Goal: Book appointment/travel/reservation

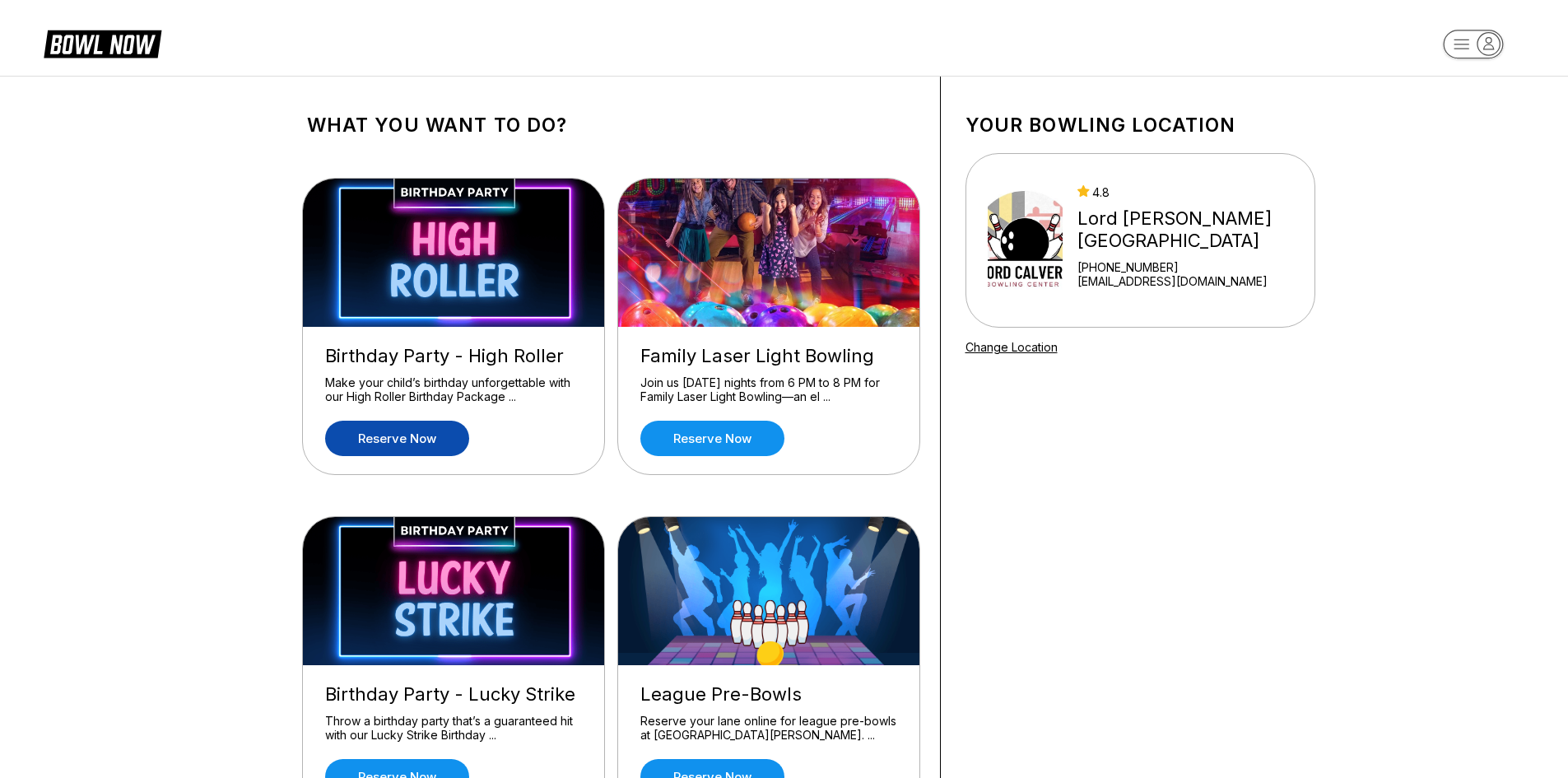
click at [385, 433] on link "Reserve now" at bounding box center [396, 438] width 144 height 35
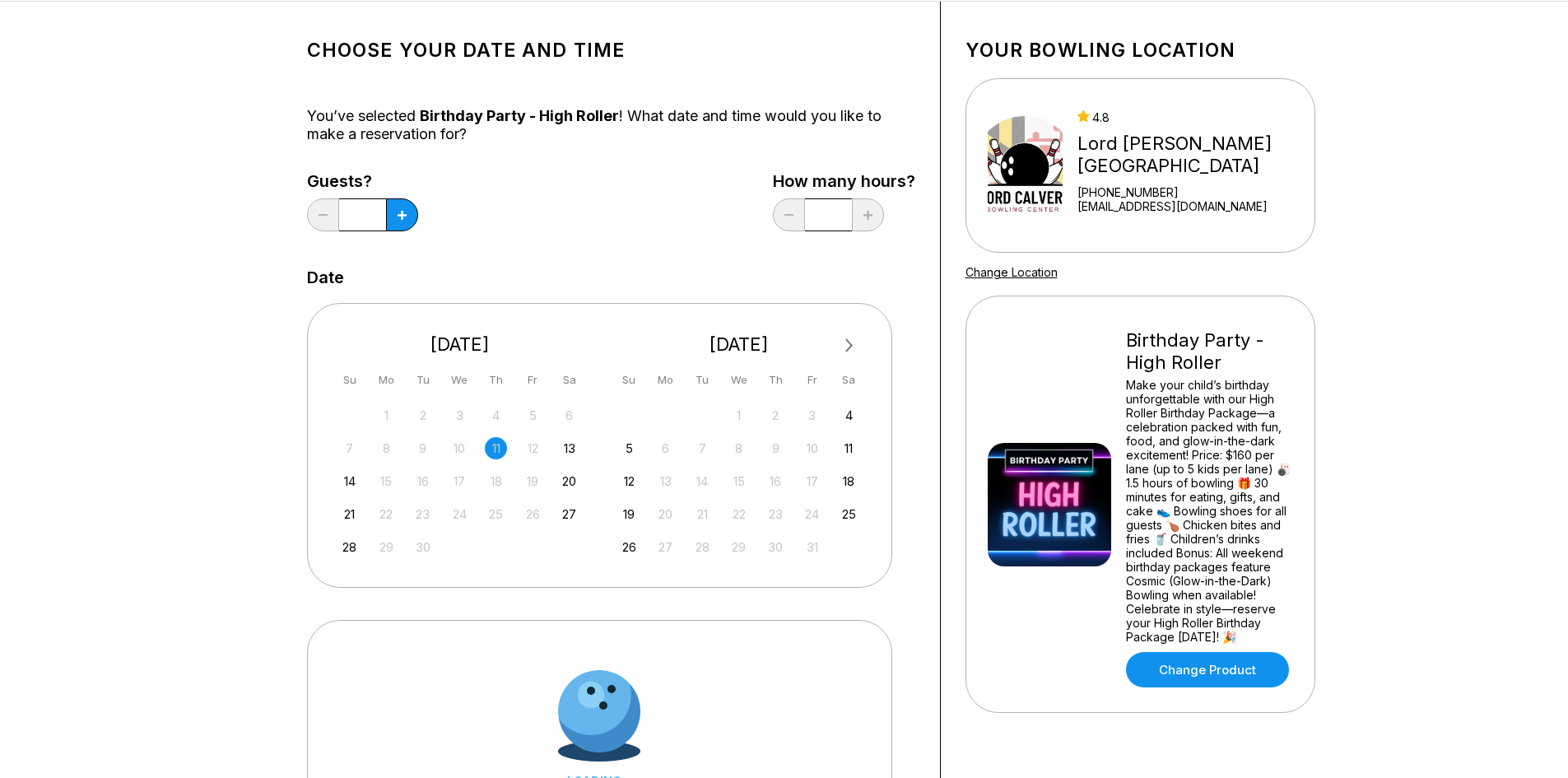
scroll to position [247, 0]
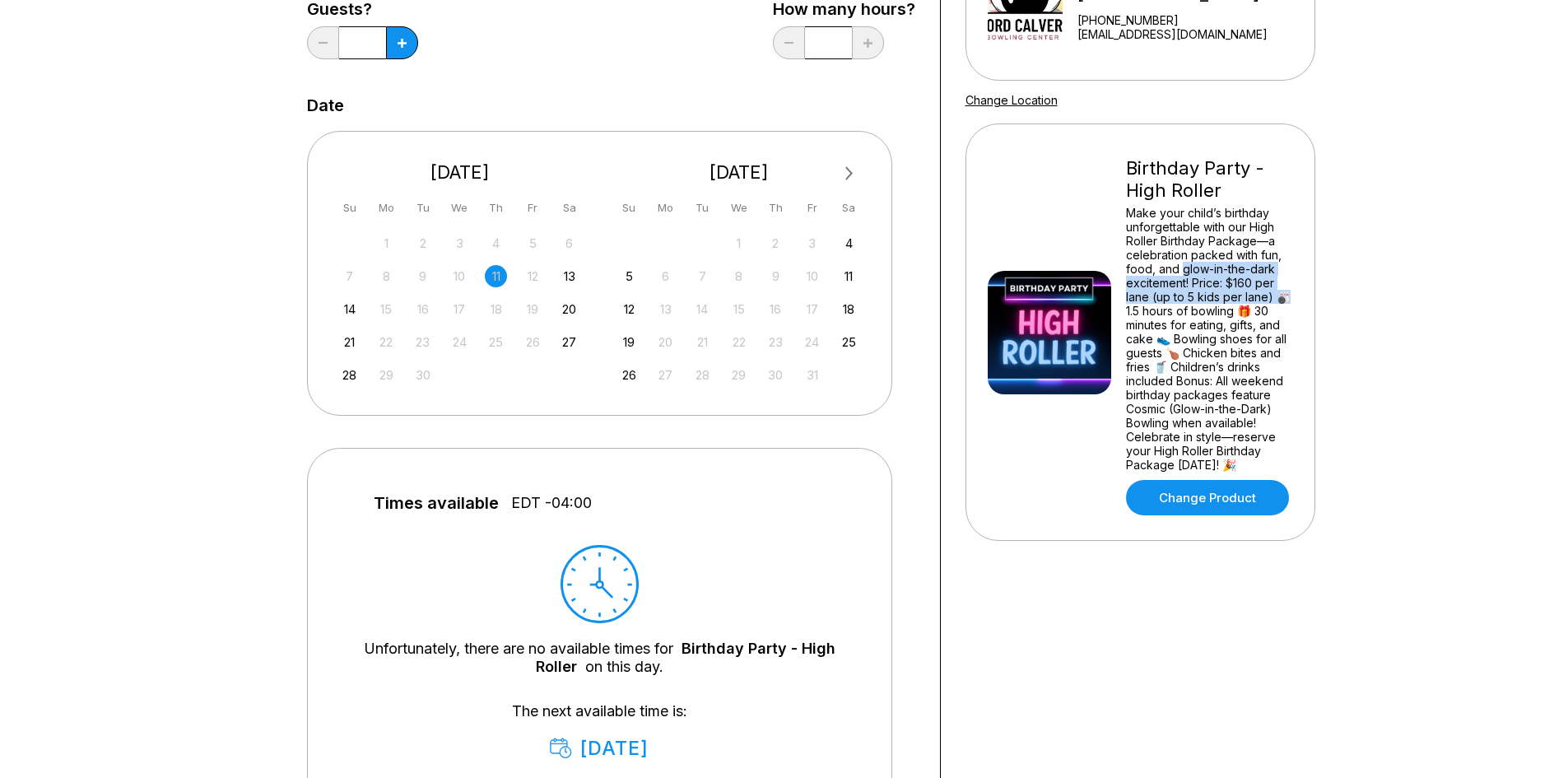
drag, startPoint x: 1182, startPoint y: 267, endPoint x: 1287, endPoint y: 297, distance: 109.2
click at [1287, 297] on div "Make your child’s birthday unforgettable with our High Roller Birthday Package—…" at bounding box center [1210, 339] width 167 height 266
click at [1265, 288] on div "Make your child’s birthday unforgettable with our High Roller Birthday Package—…" at bounding box center [1210, 339] width 167 height 266
drag, startPoint x: 1159, startPoint y: 311, endPoint x: 1309, endPoint y: 325, distance: 150.7
click at [1309, 325] on div "Birthday Party - High Roller Make your child’s birthday unforgettable with our …" at bounding box center [1141, 332] width 350 height 417
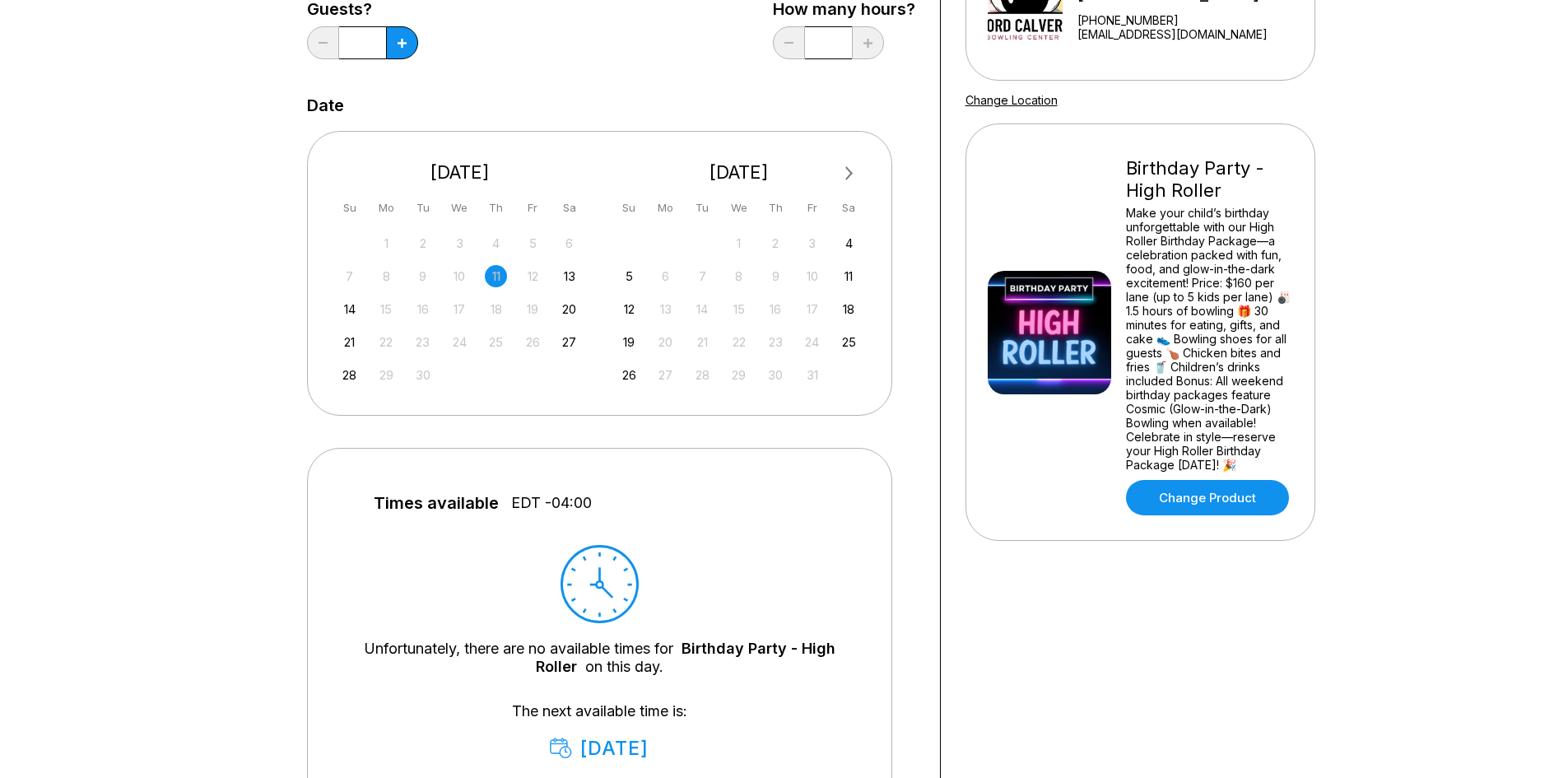
click at [1213, 373] on div "Make your child’s birthday unforgettable with our High Roller Birthday Package—…" at bounding box center [1210, 339] width 167 height 266
drag, startPoint x: 1205, startPoint y: 369, endPoint x: 1300, endPoint y: 444, distance: 121.0
click at [1283, 472] on div "Make your child’s birthday unforgettable with our High Roller Birthday Package—…" at bounding box center [1210, 339] width 167 height 266
click at [1302, 433] on div "Birthday Party - High Roller Make your child’s birthday unforgettable with our …" at bounding box center [1141, 332] width 350 height 417
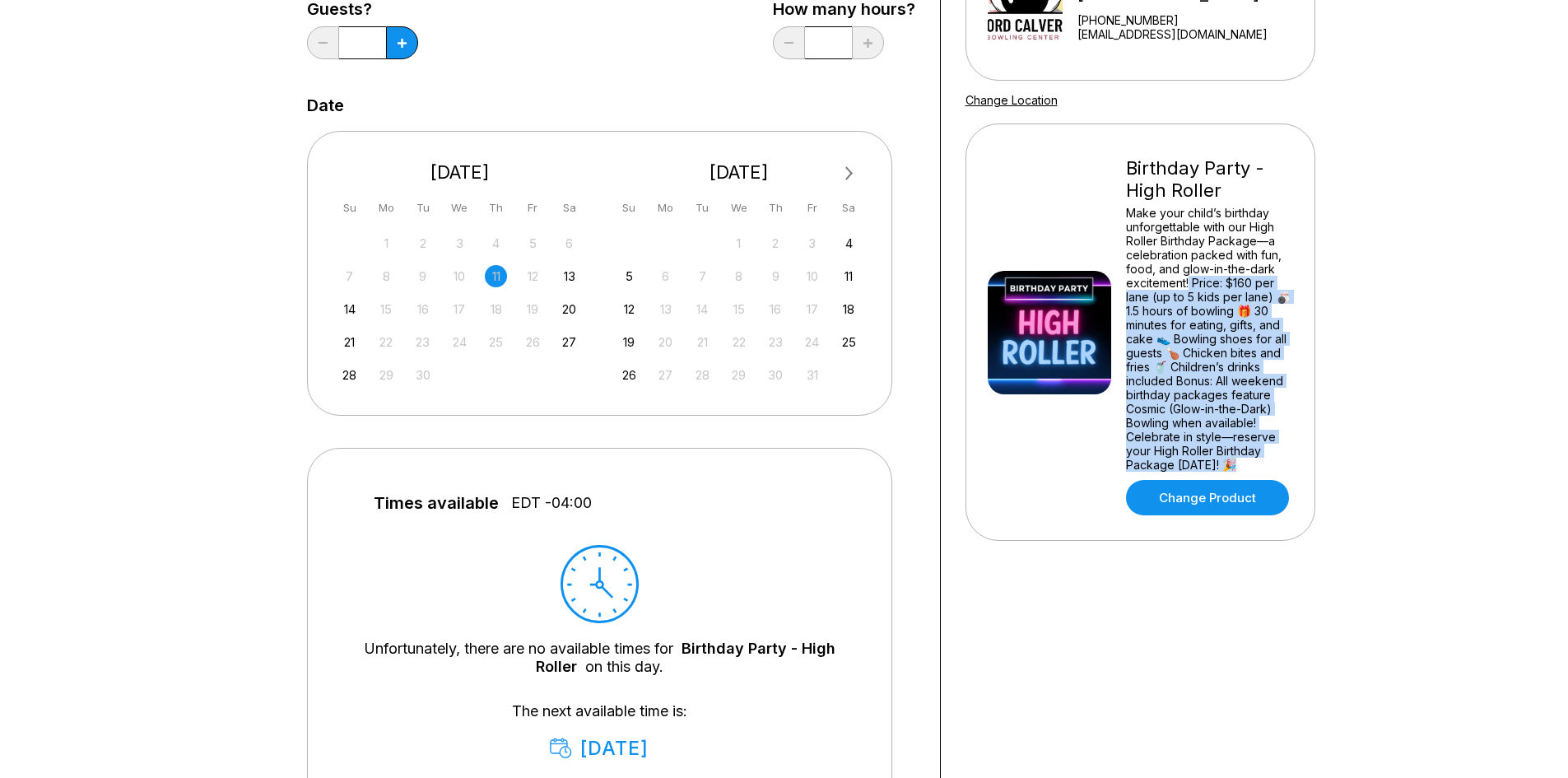
drag, startPoint x: 1205, startPoint y: 280, endPoint x: 1332, endPoint y: 474, distance: 231.9
click at [1332, 474] on div "Your bowling location 4.8 [GEOGRAPHIC_DATA][PERSON_NAME] [PHONE_NUMBER] [EMAIL_…" at bounding box center [1140, 441] width 400 height 1223
click at [1231, 368] on div "Make your child’s birthday unforgettable with our High Roller Birthday Package—…" at bounding box center [1210, 339] width 167 height 266
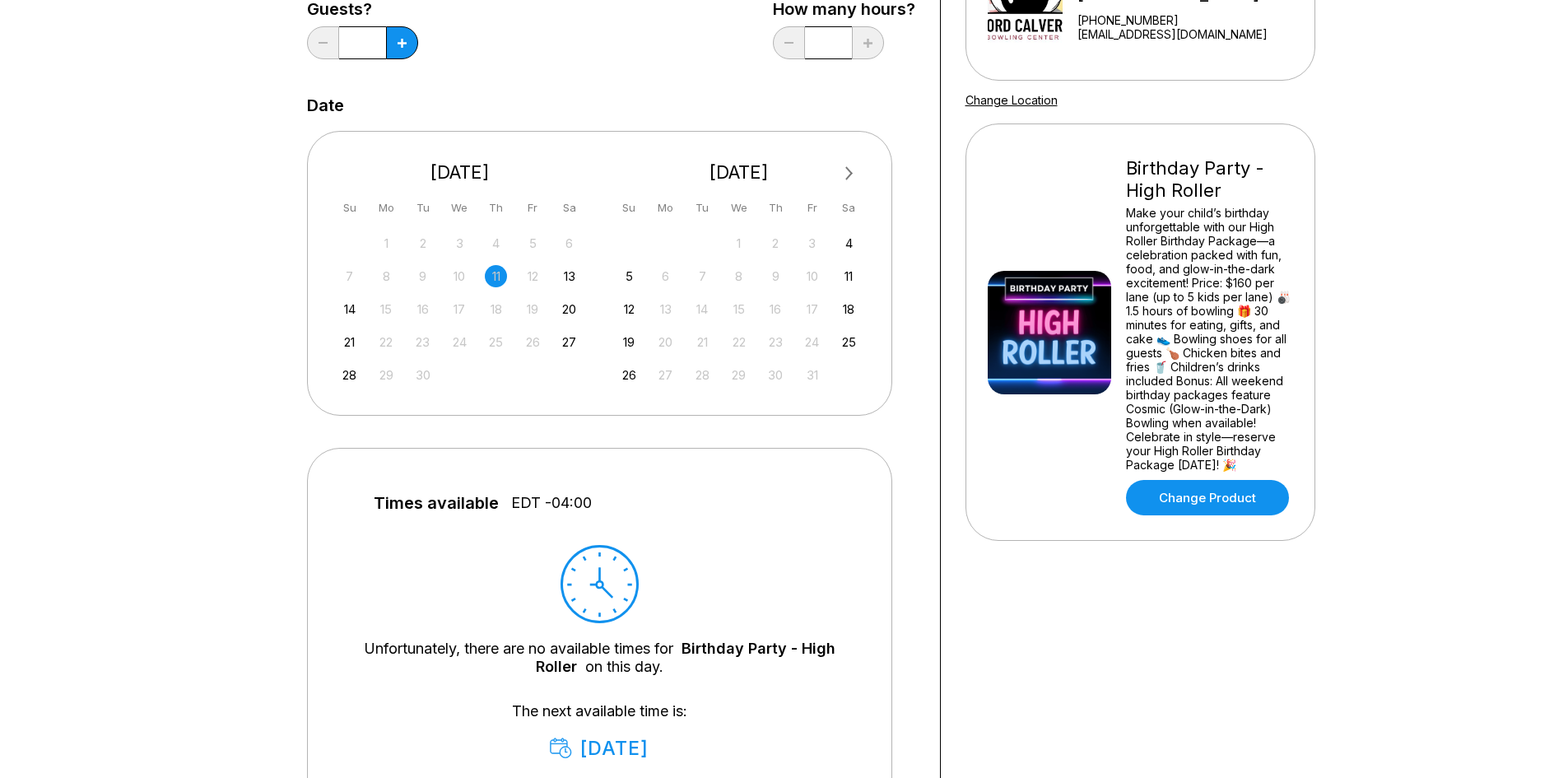
click at [371, 45] on input "*" at bounding box center [363, 42] width 47 height 33
click at [368, 35] on input "*" at bounding box center [363, 42] width 47 height 33
click at [399, 45] on icon at bounding box center [402, 43] width 9 height 9
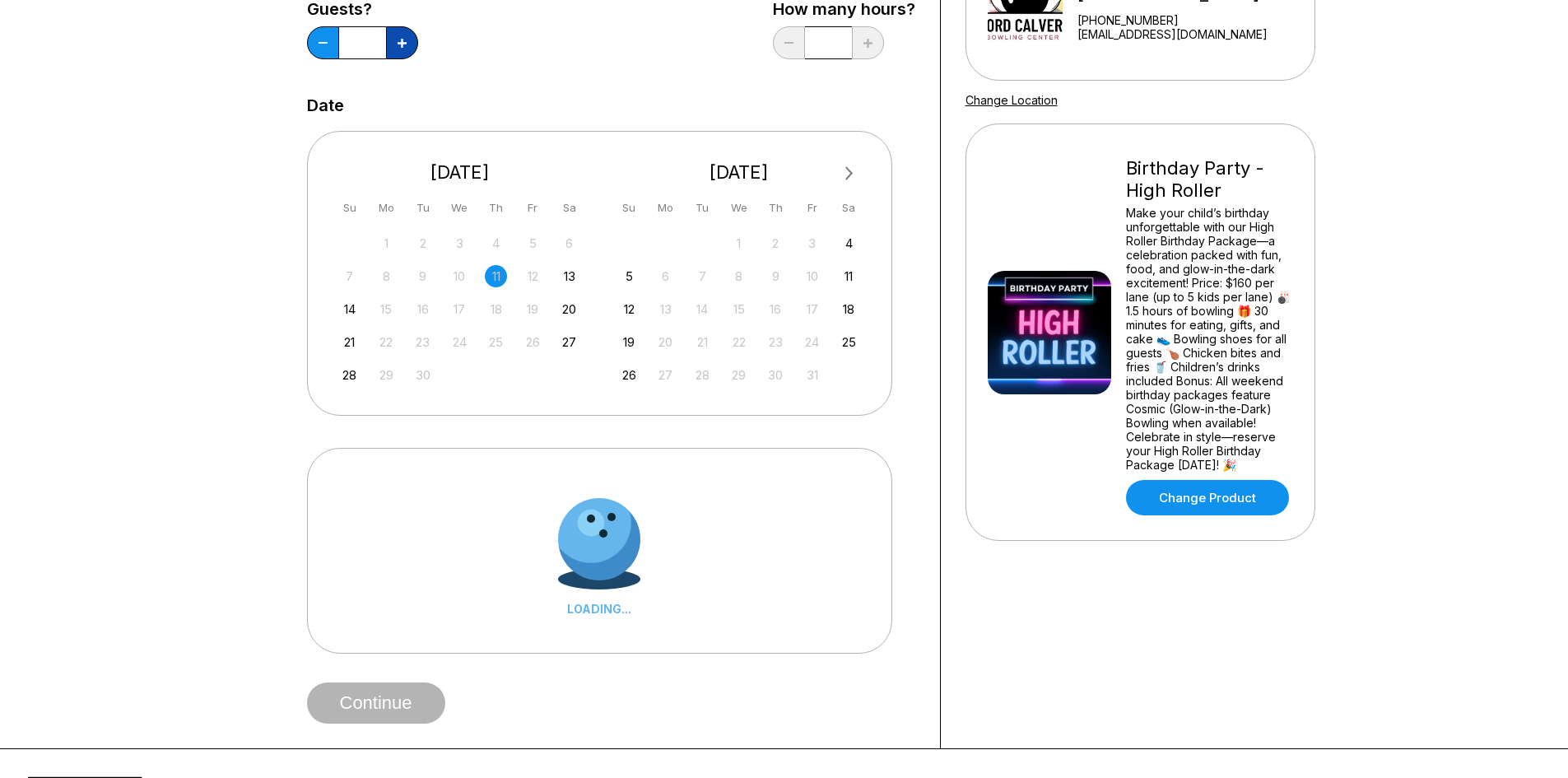
click at [399, 45] on icon at bounding box center [402, 43] width 9 height 9
type input "*"
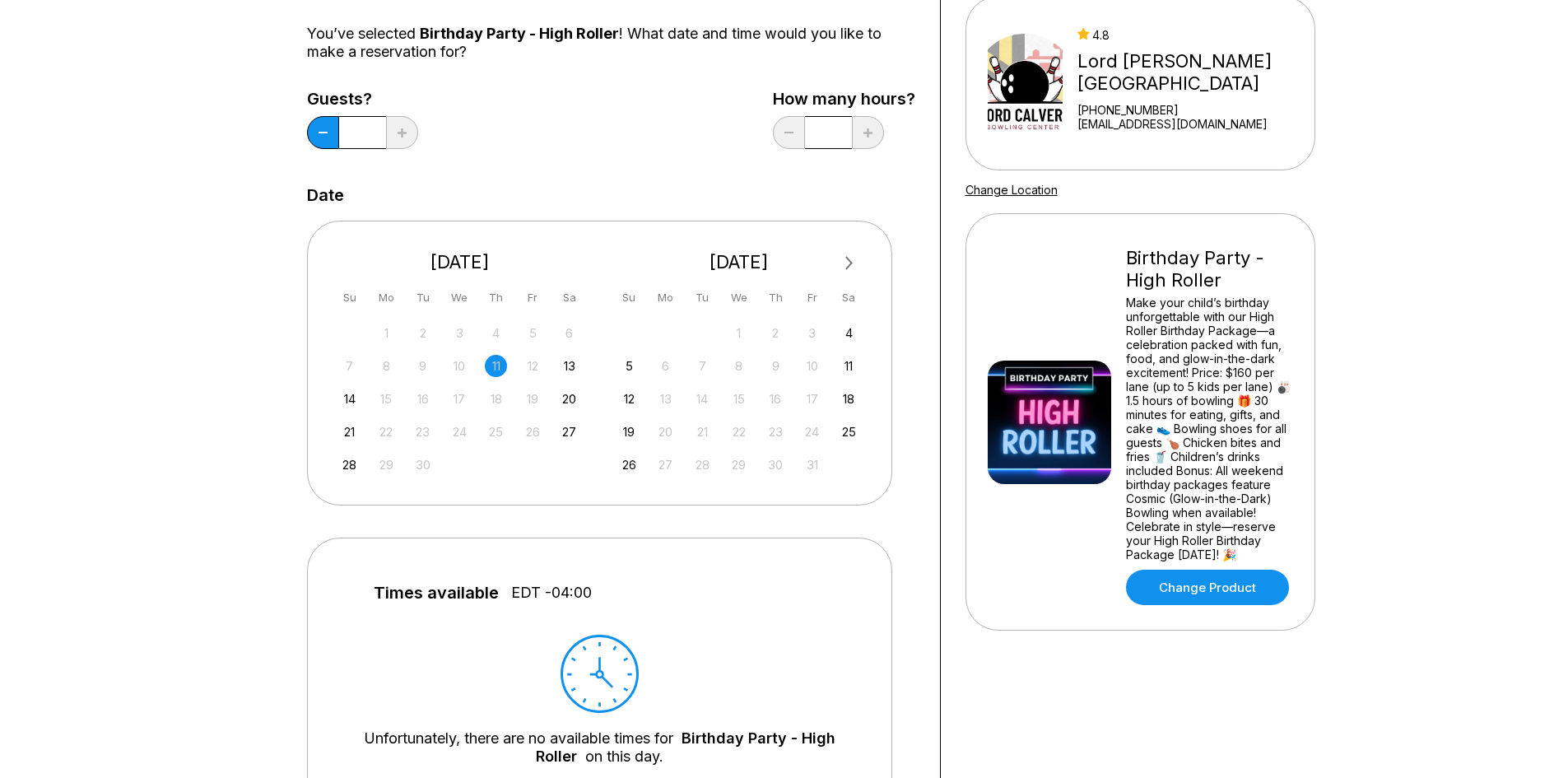
scroll to position [165, 0]
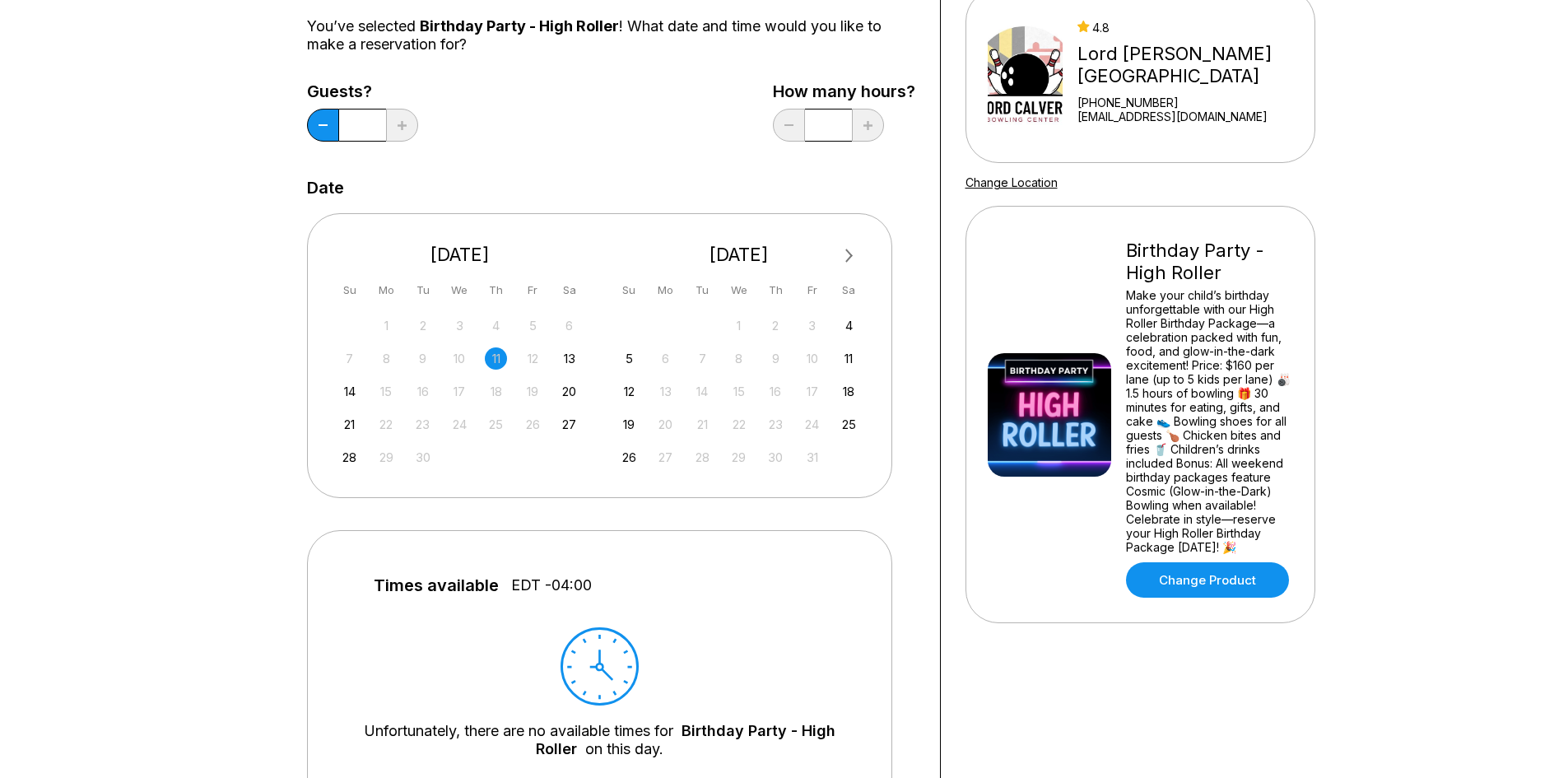
click at [857, 254] on button "Next Month" at bounding box center [849, 256] width 26 height 26
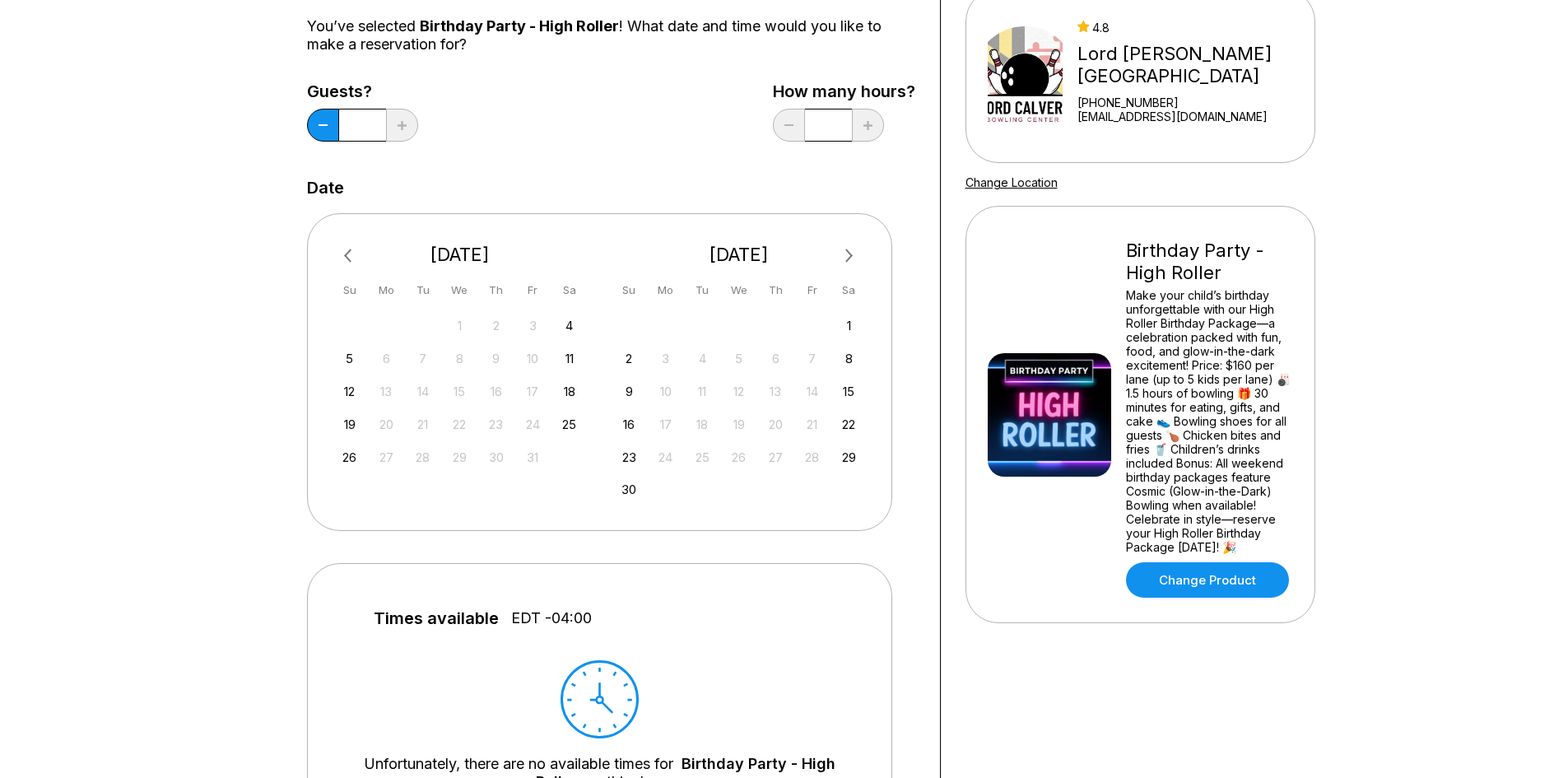
click at [857, 257] on button "Next Month" at bounding box center [849, 256] width 26 height 26
click at [852, 259] on button "Next Month" at bounding box center [849, 256] width 26 height 26
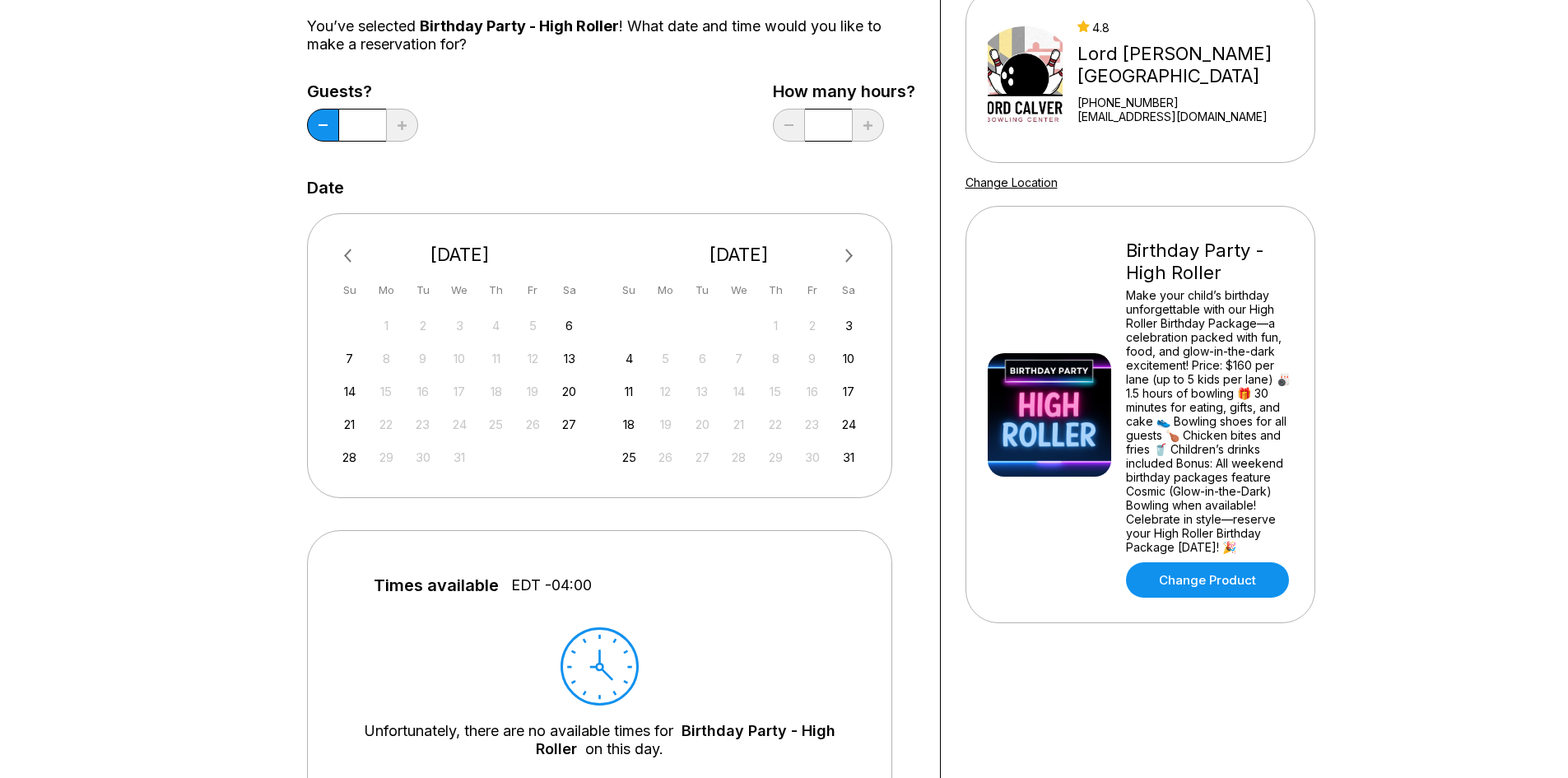
click at [857, 256] on button "Next Month" at bounding box center [849, 256] width 26 height 26
click at [852, 260] on button "Next Month" at bounding box center [849, 256] width 26 height 26
click at [853, 259] on button "Next Month" at bounding box center [849, 256] width 26 height 26
click at [854, 259] on button "Next Month" at bounding box center [849, 256] width 26 height 26
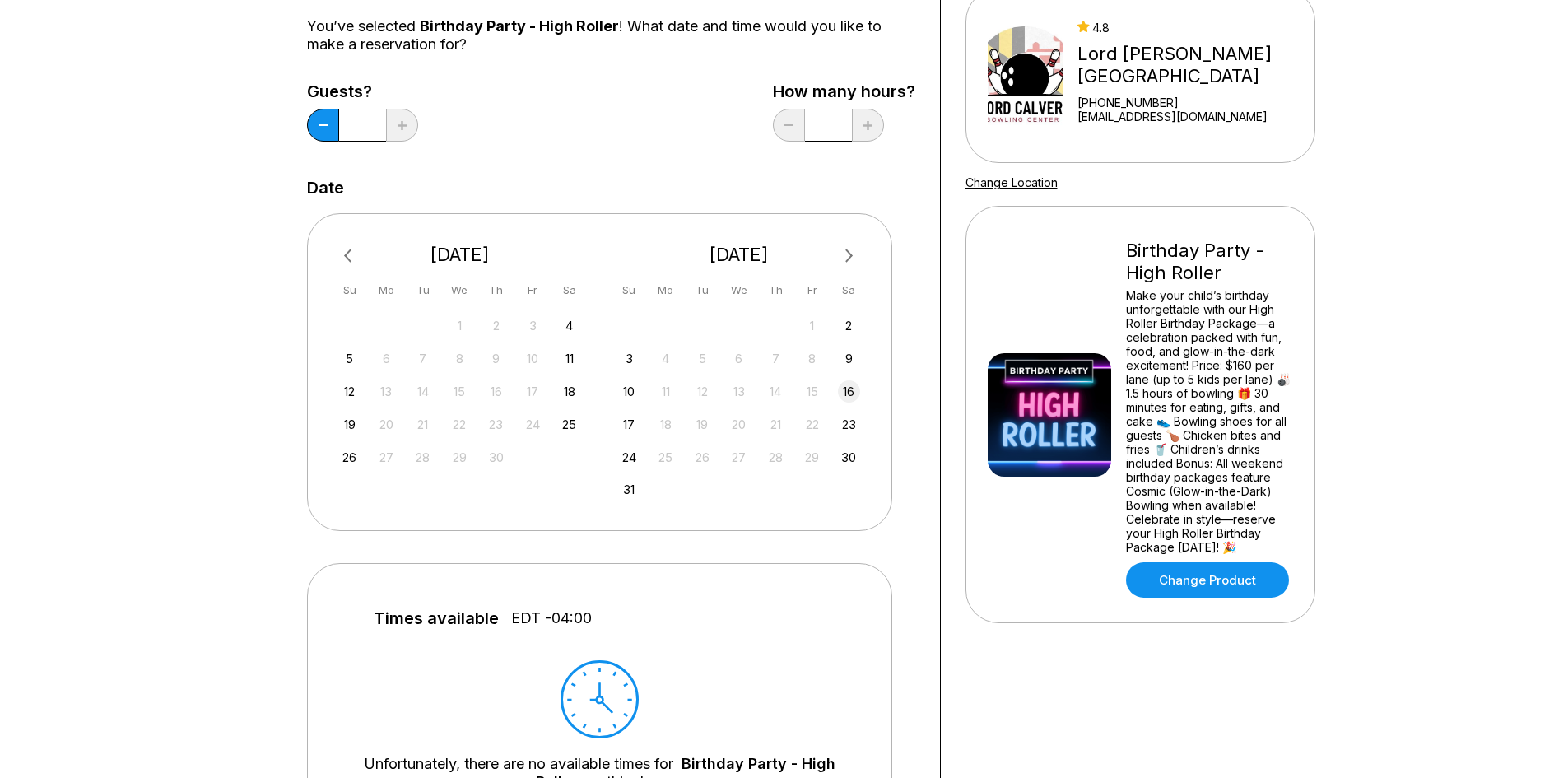
click at [851, 397] on div "16" at bounding box center [849, 391] width 22 height 22
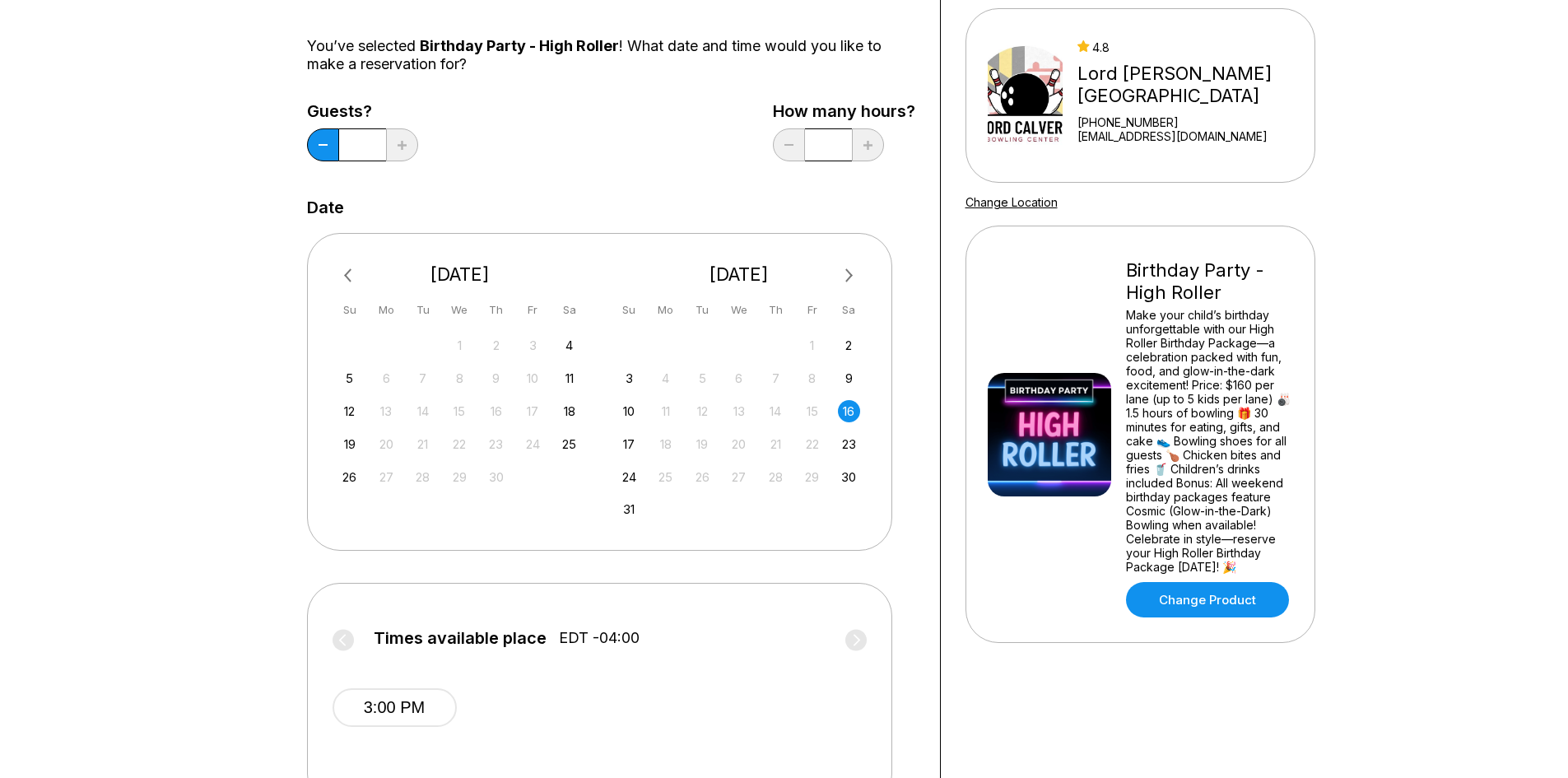
scroll to position [0, 0]
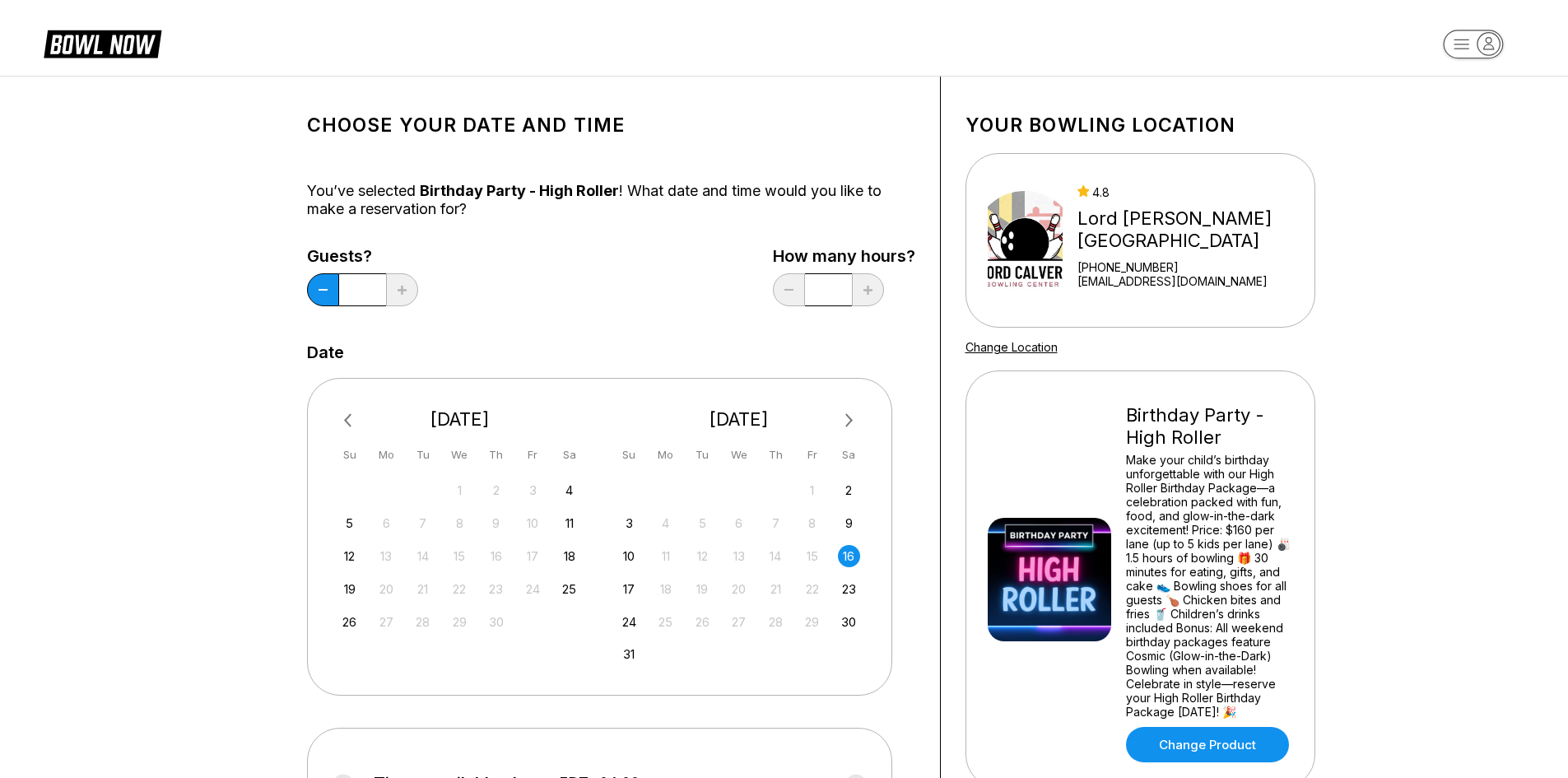
click at [368, 288] on input "*" at bounding box center [363, 289] width 47 height 33
click at [375, 287] on input "*" at bounding box center [363, 289] width 47 height 33
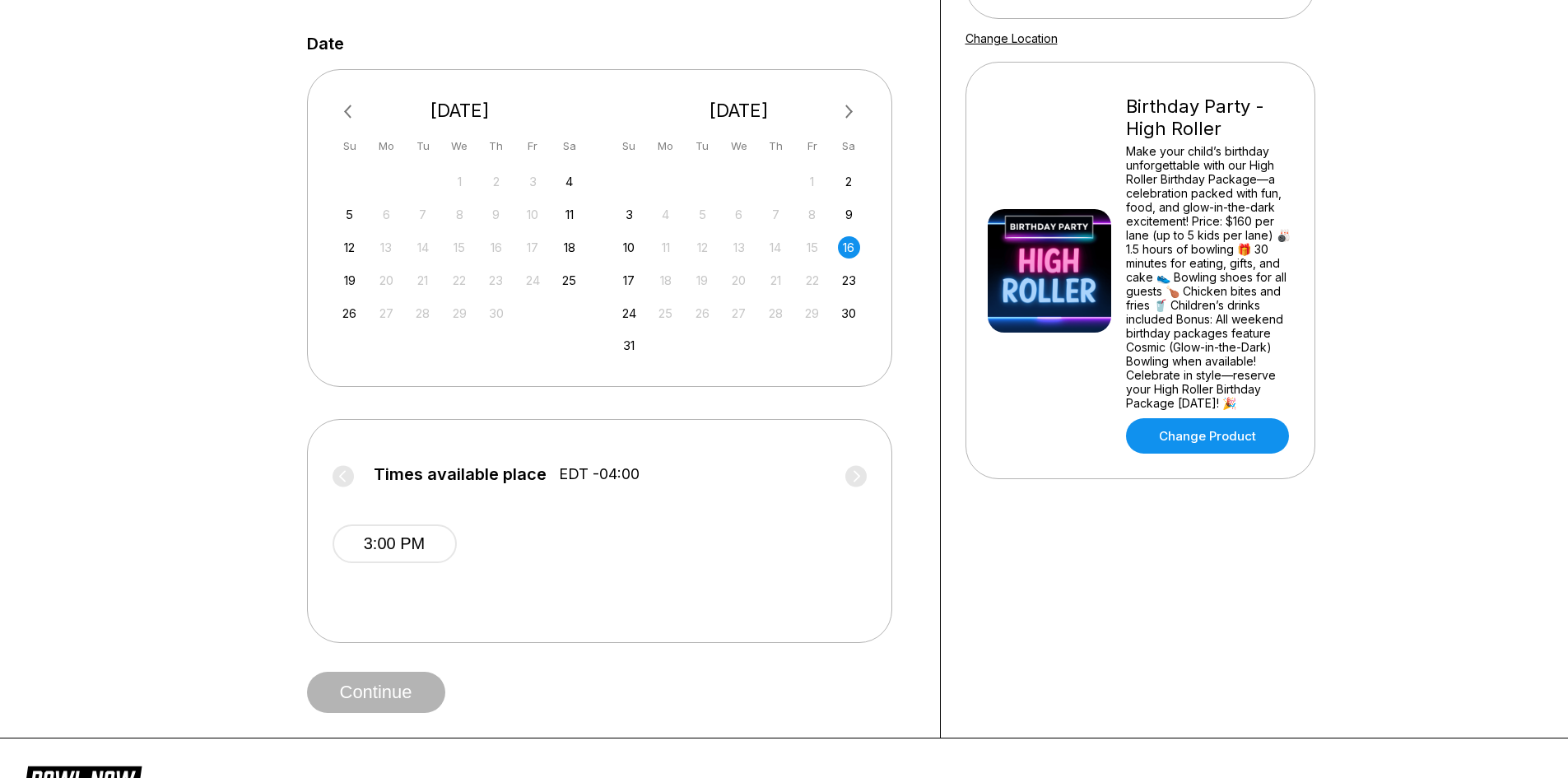
scroll to position [329, 0]
